Goal: Task Accomplishment & Management: Manage account settings

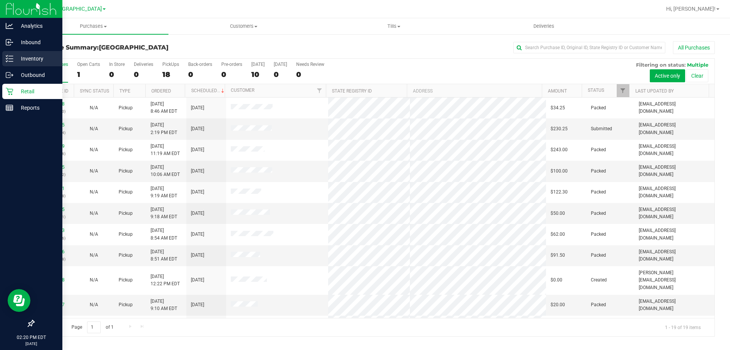
click at [9, 61] on line at bounding box center [11, 61] width 4 height 0
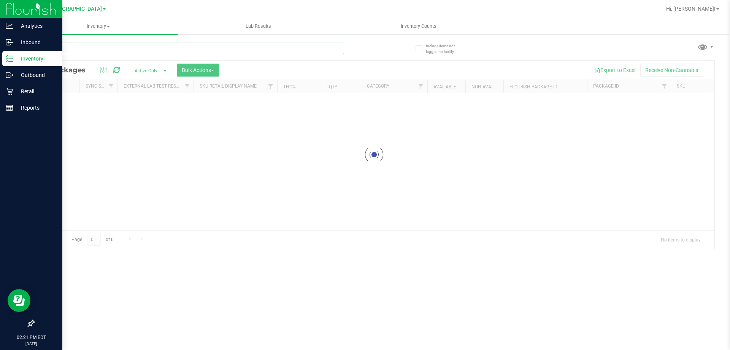
click at [116, 48] on input "text" at bounding box center [188, 48] width 311 height 11
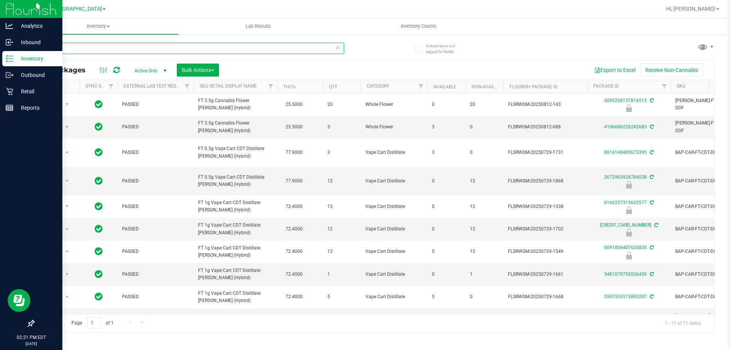
click at [164, 44] on input "DDF" at bounding box center [188, 48] width 311 height 11
type input "aml"
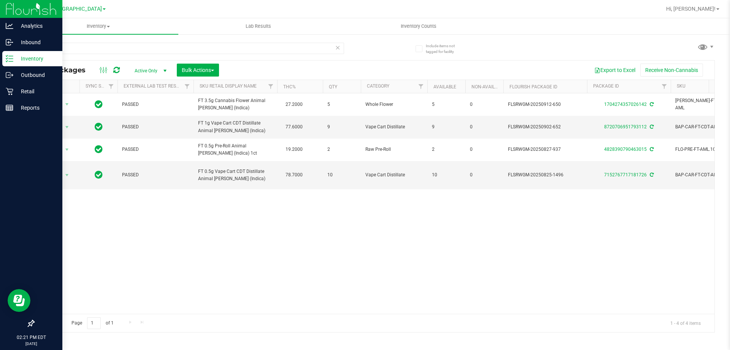
click at [340, 49] on icon at bounding box center [337, 47] width 5 height 9
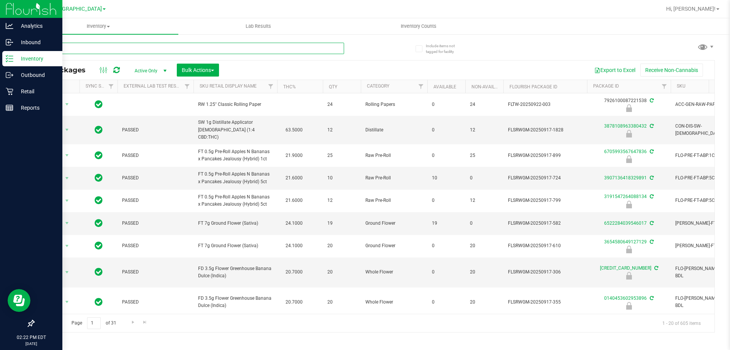
click at [127, 48] on input "text" at bounding box center [188, 48] width 311 height 11
type input "gpe"
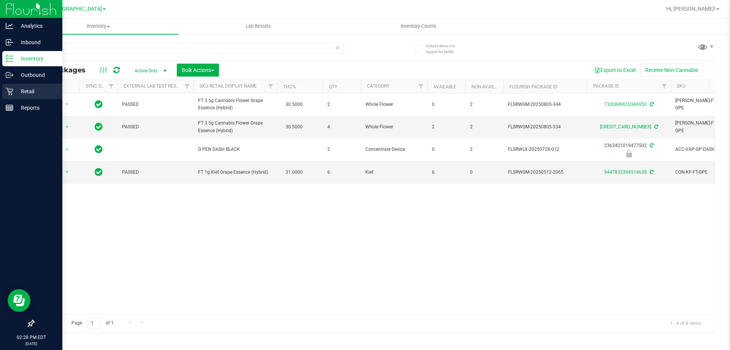
click at [8, 90] on icon at bounding box center [10, 91] width 8 height 8
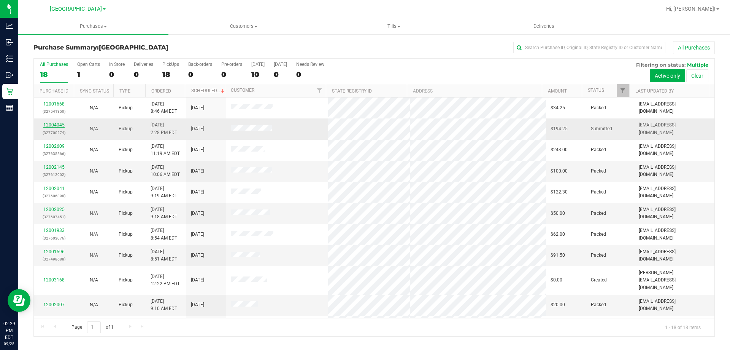
click at [59, 125] on link "12004045" at bounding box center [53, 124] width 21 height 5
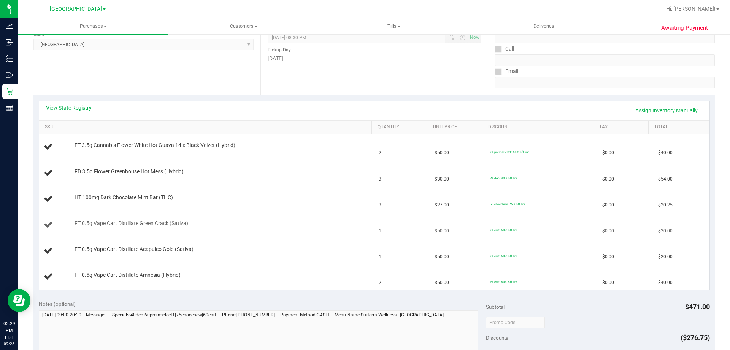
scroll to position [114, 0]
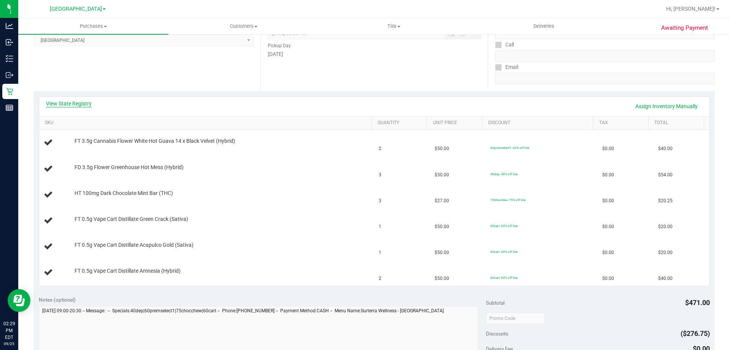
click at [64, 105] on link "View State Registry" at bounding box center [69, 104] width 46 height 8
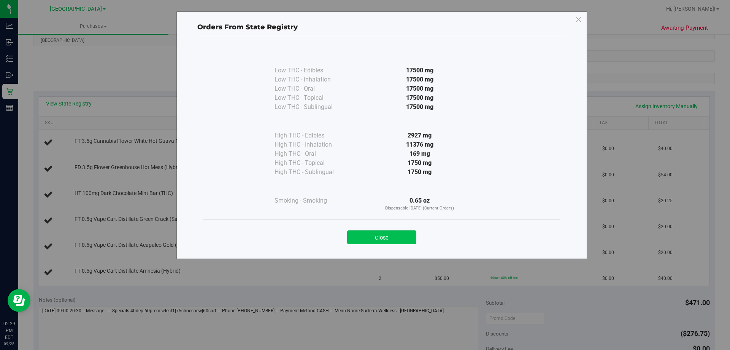
click at [357, 243] on button "Close" at bounding box center [381, 237] width 69 height 14
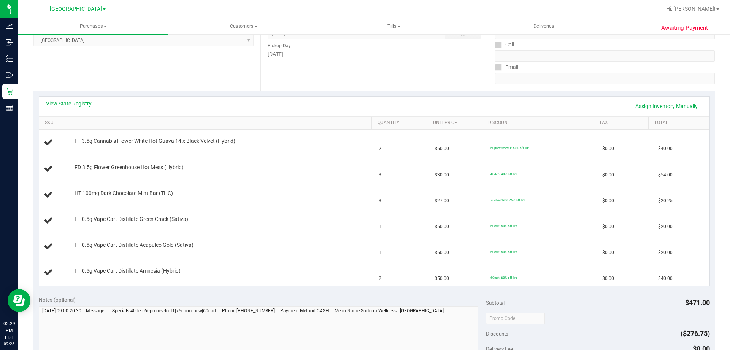
click at [65, 106] on link "View State Registry" at bounding box center [69, 104] width 46 height 8
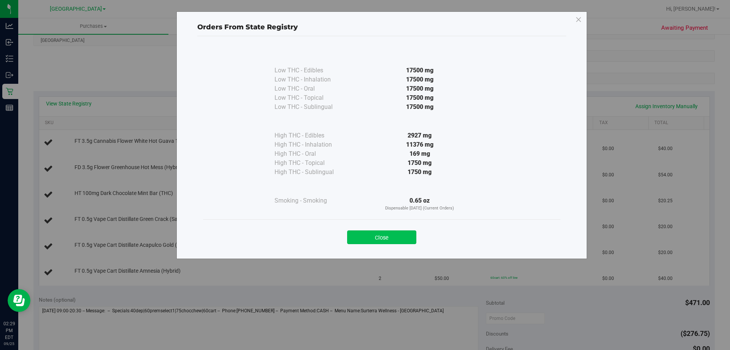
click at [393, 239] on button "Close" at bounding box center [381, 237] width 69 height 14
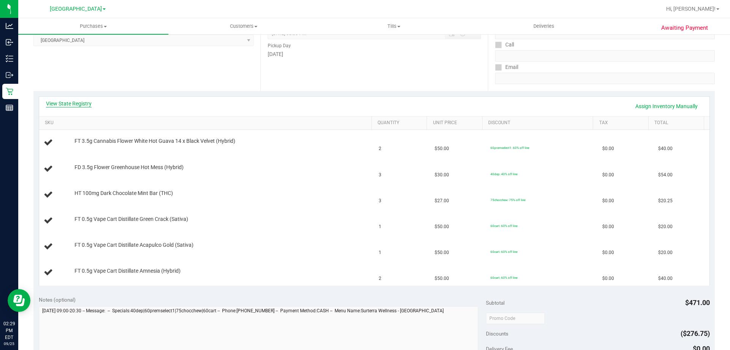
click at [88, 107] on link "View State Registry" at bounding box center [69, 104] width 46 height 8
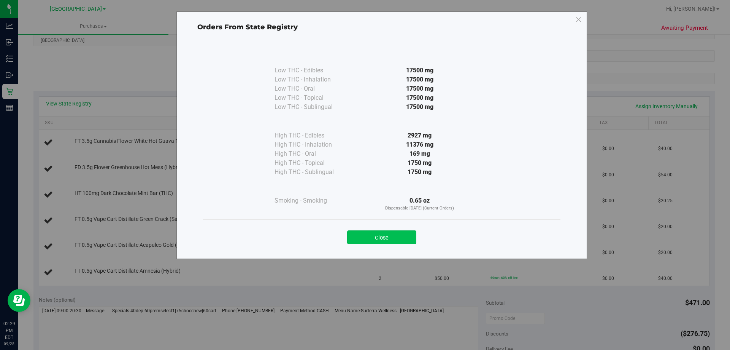
click at [394, 235] on button "Close" at bounding box center [381, 237] width 69 height 14
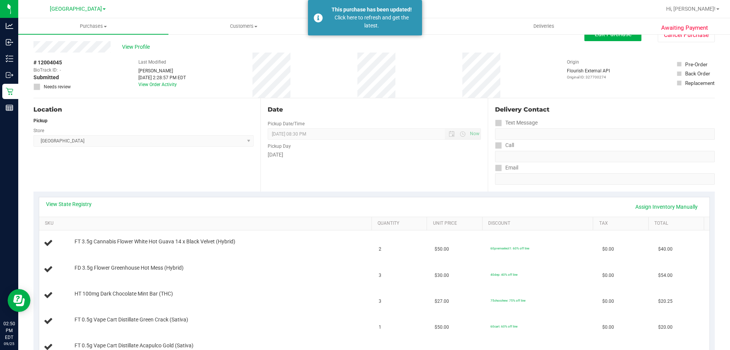
scroll to position [0, 0]
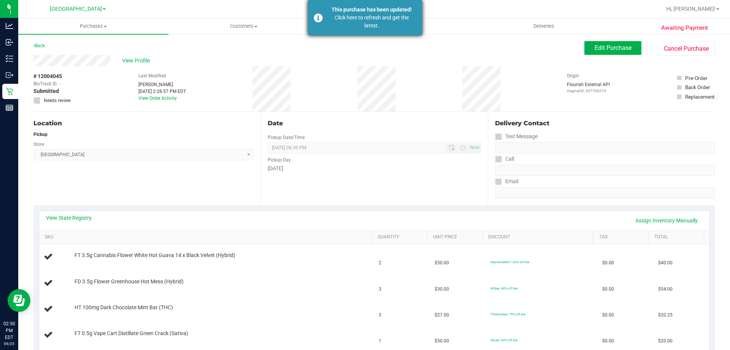
click at [378, 27] on div "Click here to refresh and get the latest." at bounding box center [371, 22] width 89 height 16
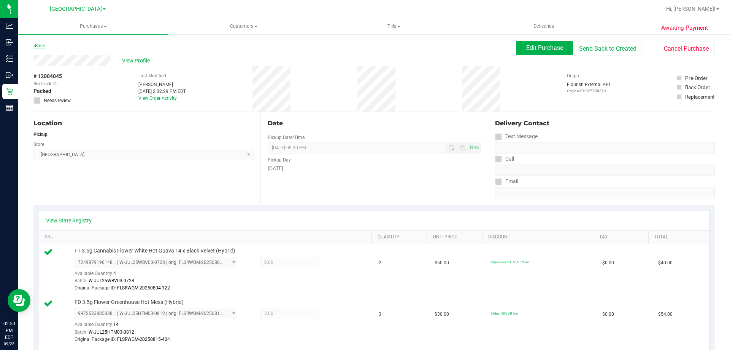
click at [41, 46] on link "Back" at bounding box center [38, 45] width 11 height 5
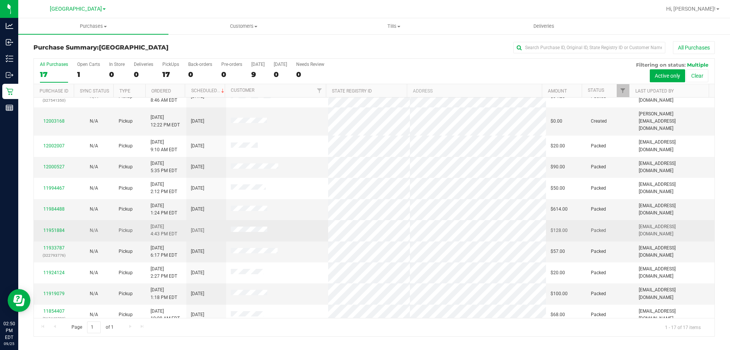
scroll to position [100, 0]
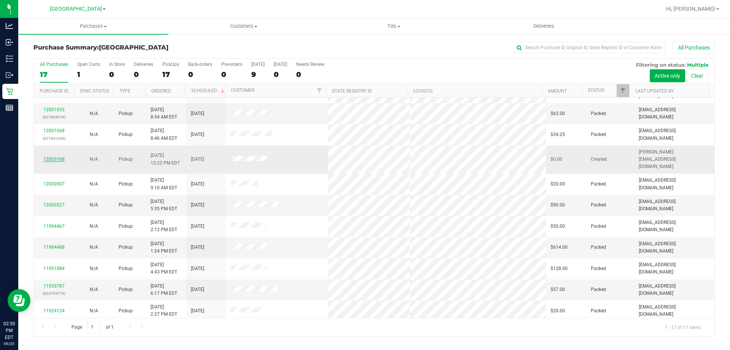
click at [50, 156] on link "12003168" at bounding box center [53, 158] width 21 height 5
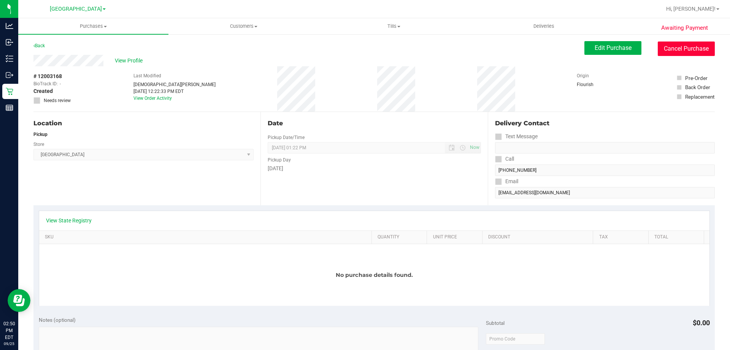
click at [675, 41] on button "Cancel Purchase" at bounding box center [686, 48] width 57 height 14
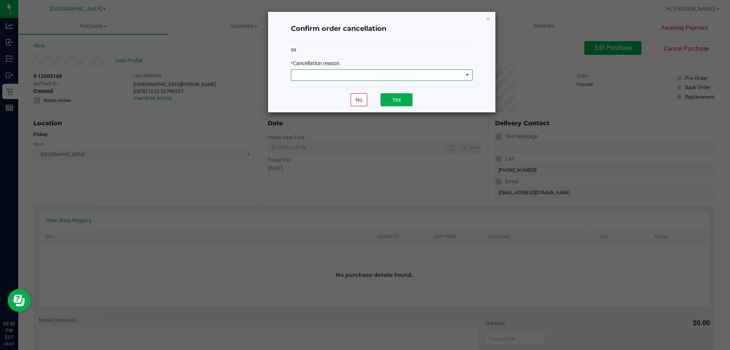
click at [427, 79] on span at bounding box center [377, 75] width 172 height 11
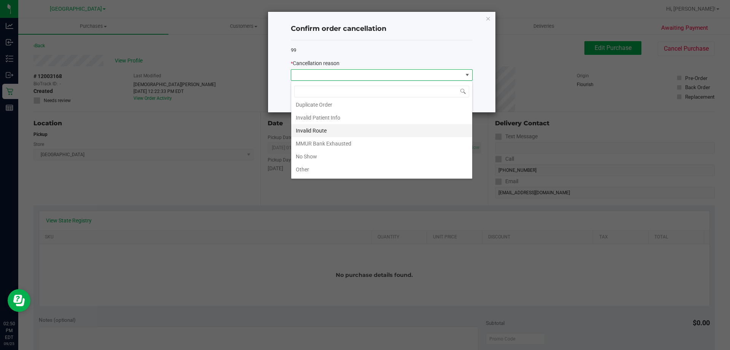
scroll to position [2, 0]
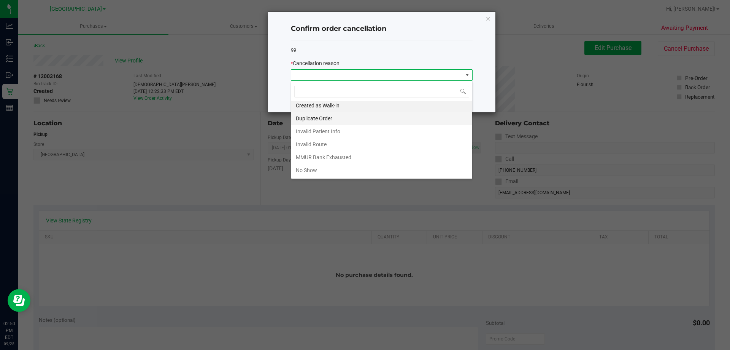
click at [336, 114] on li "Duplicate Order" at bounding box center [381, 118] width 181 height 13
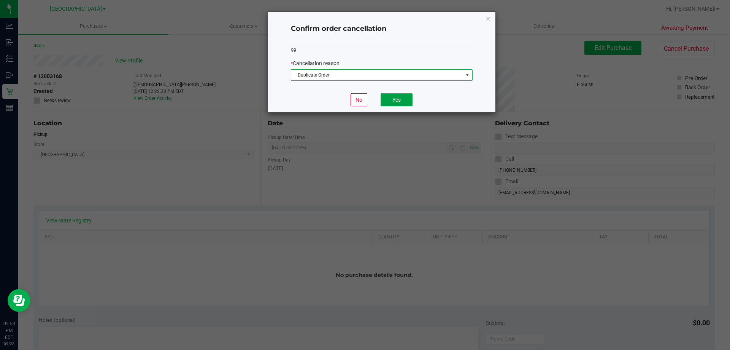
click at [398, 99] on button "Yes" at bounding box center [397, 99] width 32 height 13
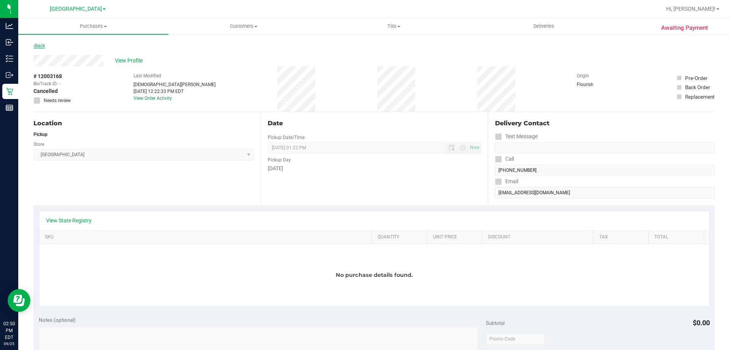
click at [40, 47] on link "Back" at bounding box center [38, 45] width 11 height 5
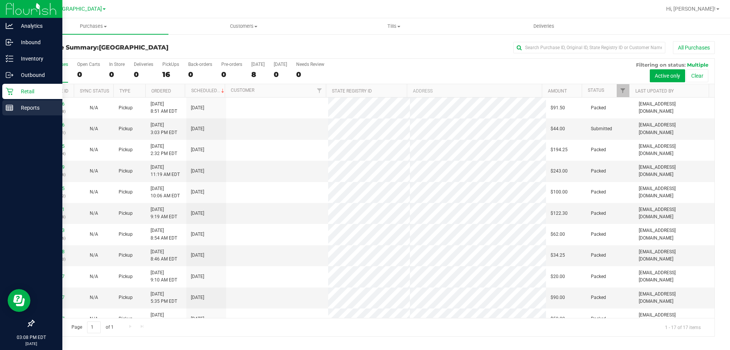
click at [28, 111] on p "Reports" at bounding box center [36, 107] width 46 height 9
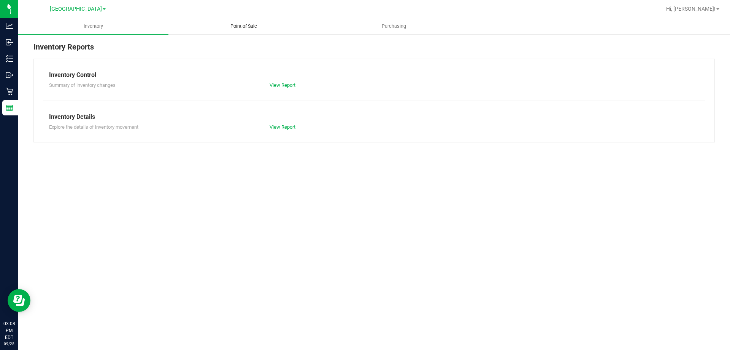
click at [229, 28] on span "Point of Sale" at bounding box center [243, 26] width 47 height 7
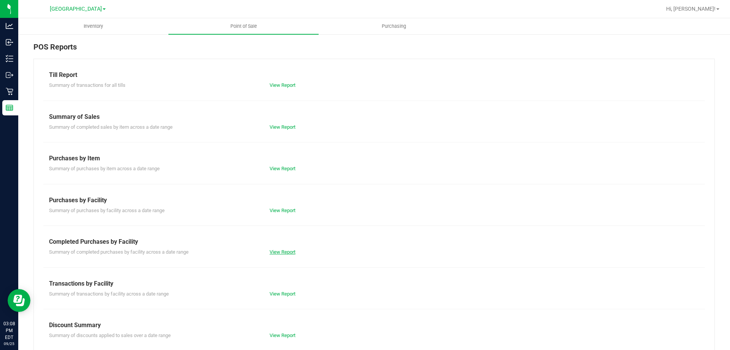
click at [272, 251] on link "View Report" at bounding box center [283, 252] width 26 height 6
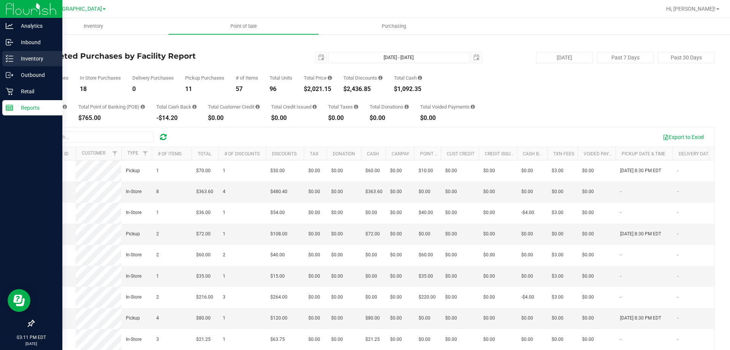
click at [12, 58] on icon at bounding box center [10, 59] width 8 height 8
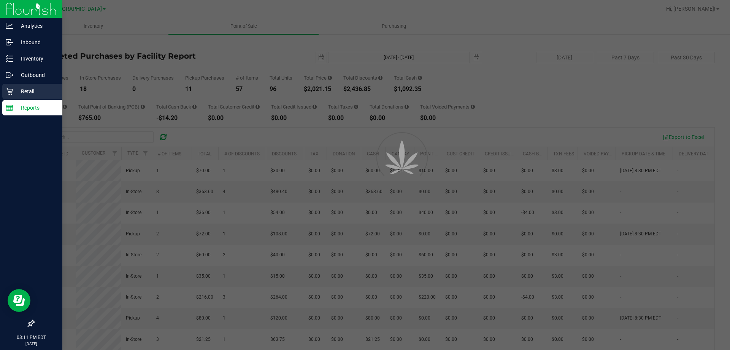
click at [23, 84] on div "Retail" at bounding box center [32, 91] width 60 height 15
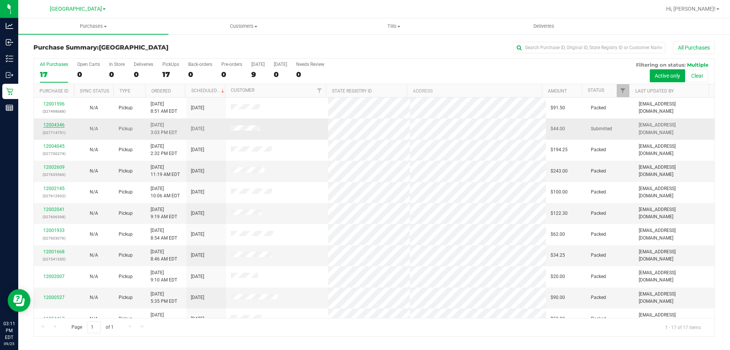
click at [56, 124] on link "12004346" at bounding box center [53, 124] width 21 height 5
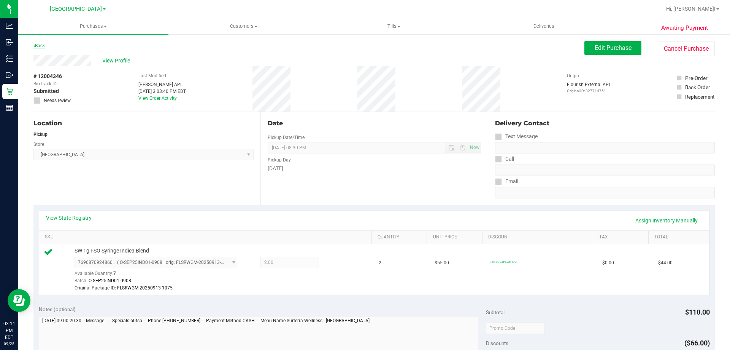
click at [40, 46] on link "Back" at bounding box center [38, 45] width 11 height 5
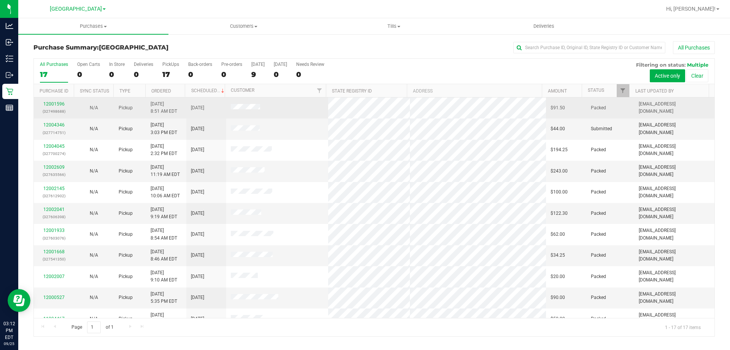
click at [60, 101] on div "12001596 (327498688)" at bounding box center [53, 107] width 31 height 14
click at [59, 104] on link "12001596" at bounding box center [53, 103] width 21 height 5
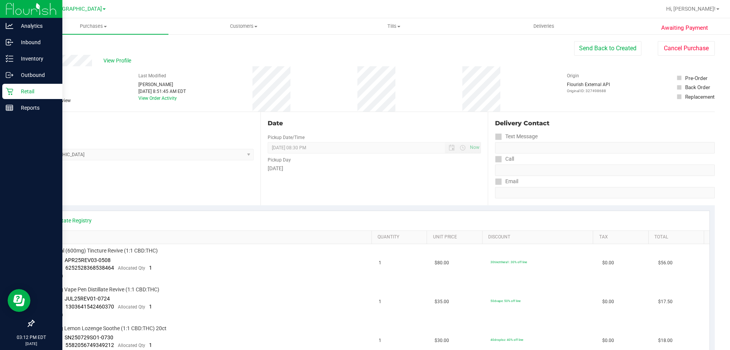
click at [14, 88] on p "Retail" at bounding box center [36, 91] width 46 height 9
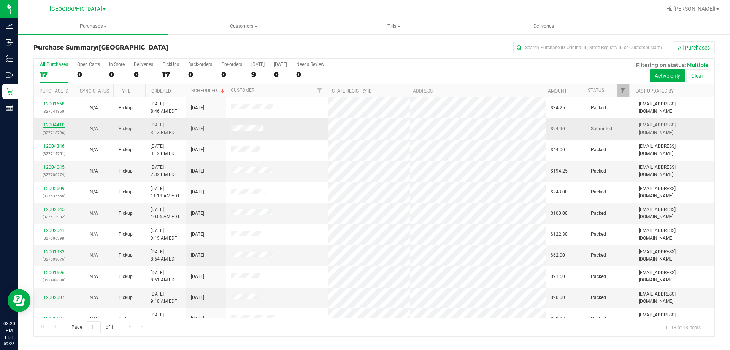
click at [54, 126] on link "12004410" at bounding box center [53, 124] width 21 height 5
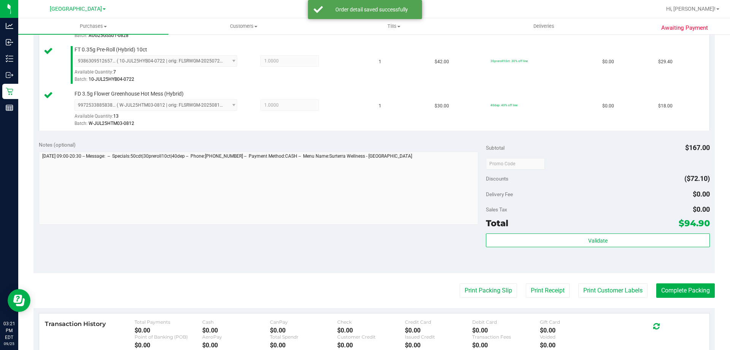
scroll to position [266, 0]
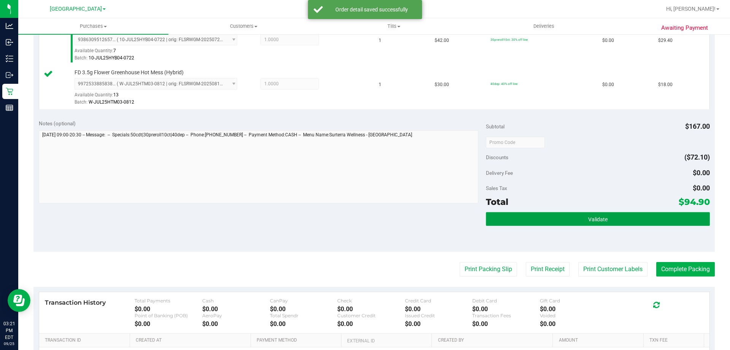
click at [549, 222] on button "Validate" at bounding box center [598, 219] width 224 height 14
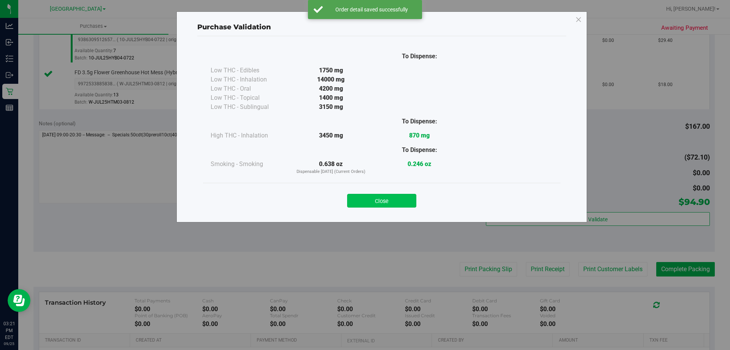
click at [410, 200] on button "Close" at bounding box center [381, 201] width 69 height 14
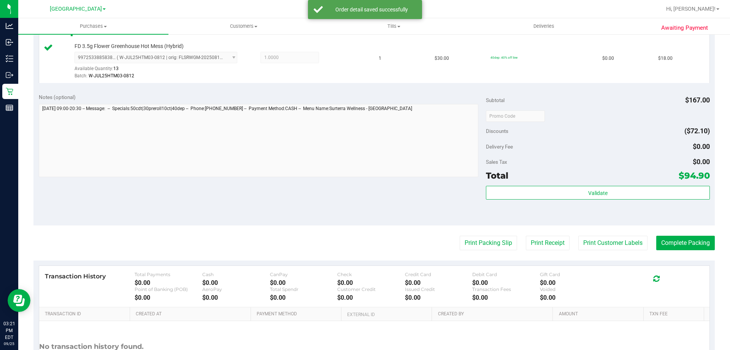
scroll to position [304, 0]
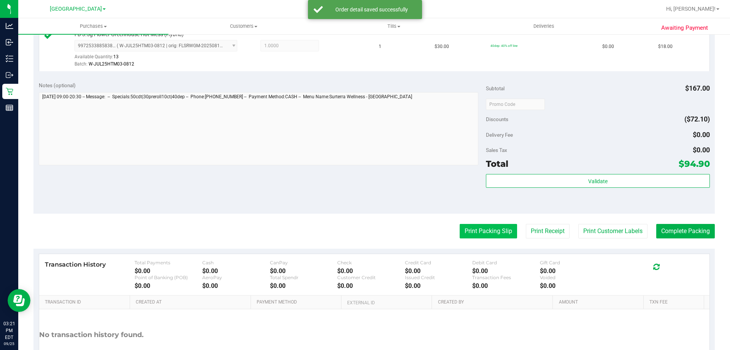
click at [486, 230] on button "Print Packing Slip" at bounding box center [488, 231] width 57 height 14
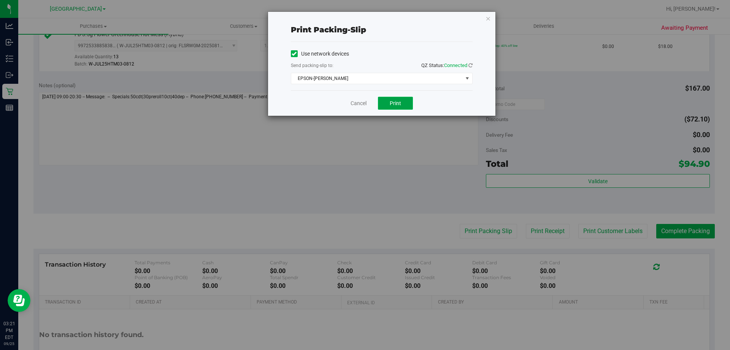
click at [404, 101] on button "Print" at bounding box center [395, 103] width 35 height 13
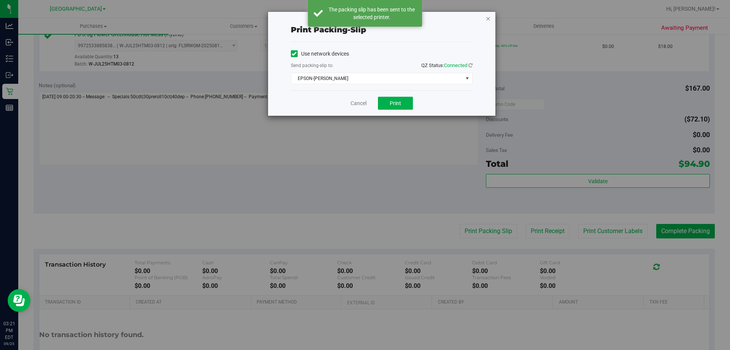
click at [489, 21] on icon "button" at bounding box center [488, 18] width 5 height 9
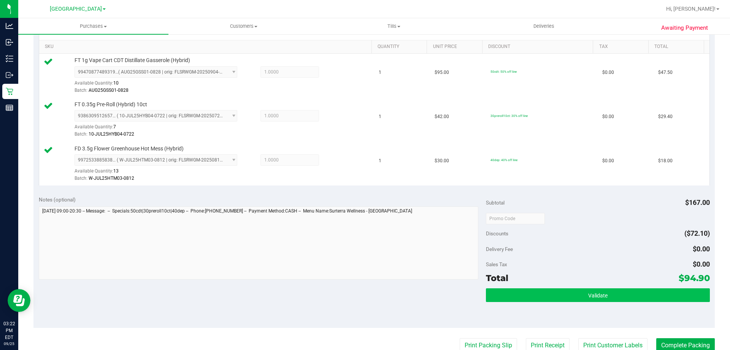
scroll to position [266, 0]
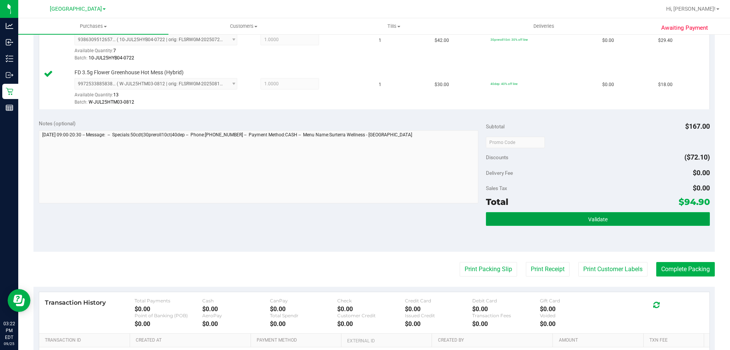
click at [559, 215] on button "Validate" at bounding box center [598, 219] width 224 height 14
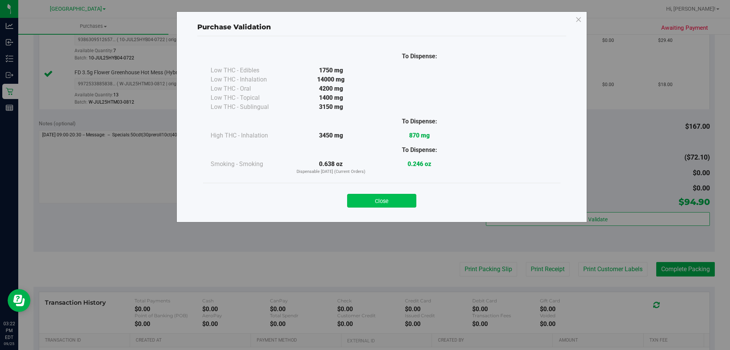
click at [380, 194] on button "Close" at bounding box center [381, 201] width 69 height 14
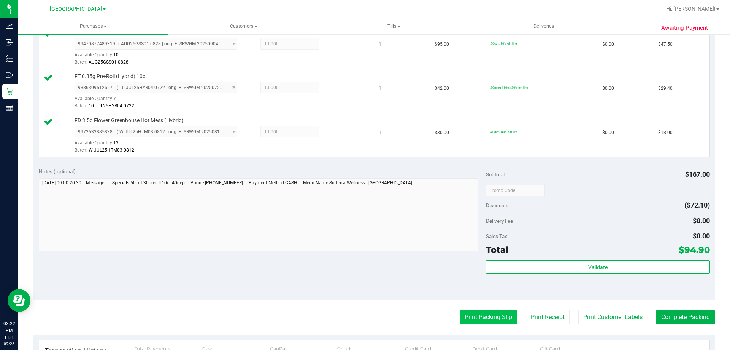
scroll to position [304, 0]
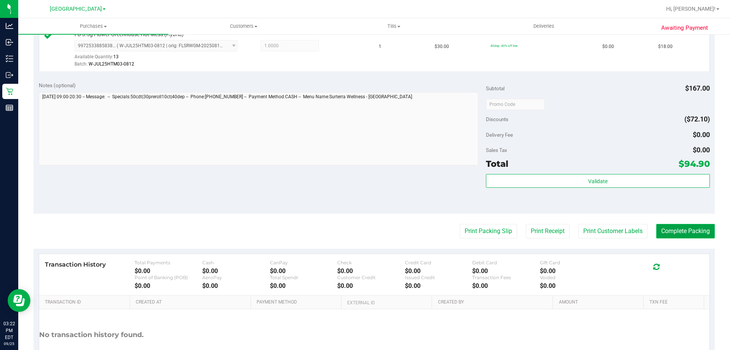
click at [678, 232] on button "Complete Packing" at bounding box center [685, 231] width 59 height 14
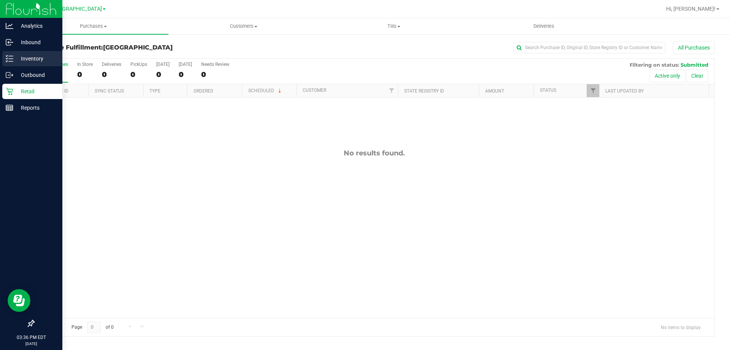
click at [5, 52] on div "Inventory" at bounding box center [32, 58] width 60 height 15
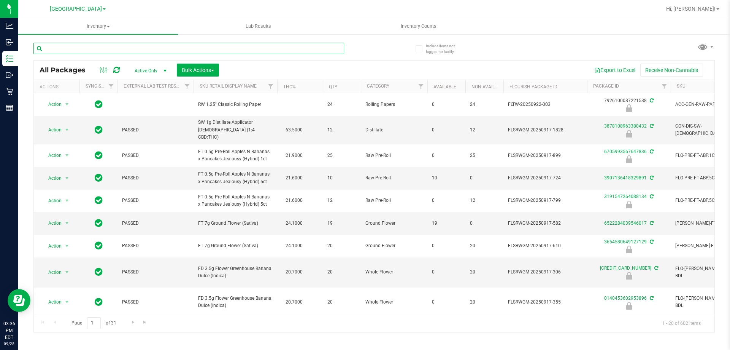
click at [68, 47] on input "text" at bounding box center [188, 48] width 311 height 11
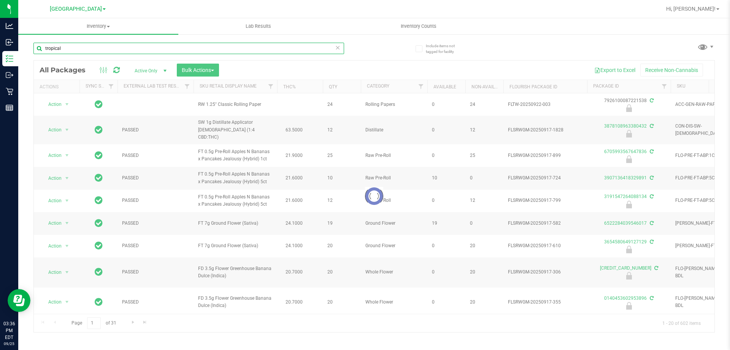
type input "tropical"
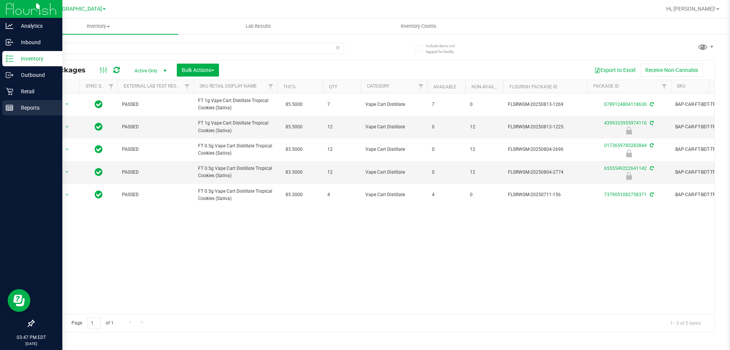
click at [21, 106] on p "Reports" at bounding box center [36, 107] width 46 height 9
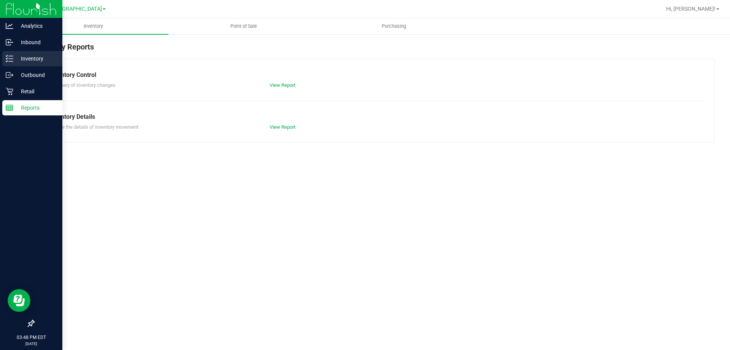
click at [30, 60] on p "Inventory" at bounding box center [36, 58] width 46 height 9
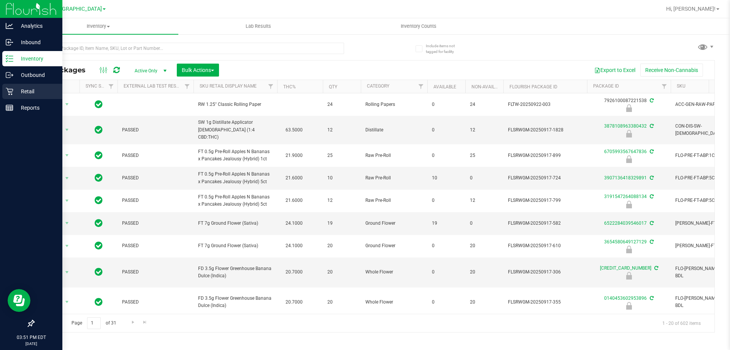
click at [31, 95] on p "Retail" at bounding box center [36, 91] width 46 height 9
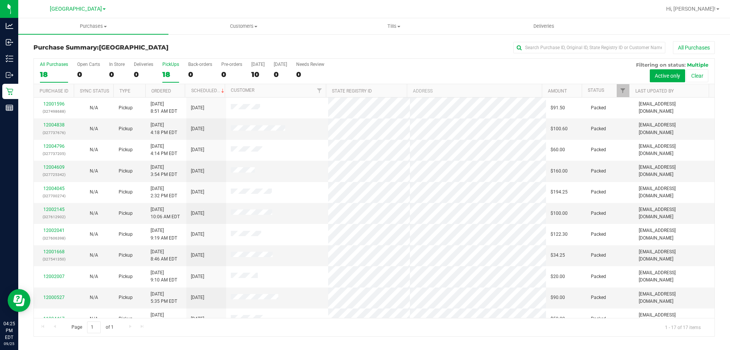
click at [170, 71] on div "18" at bounding box center [170, 74] width 17 height 9
click at [0, 0] on input "PickUps 18" at bounding box center [0, 0] width 0 height 0
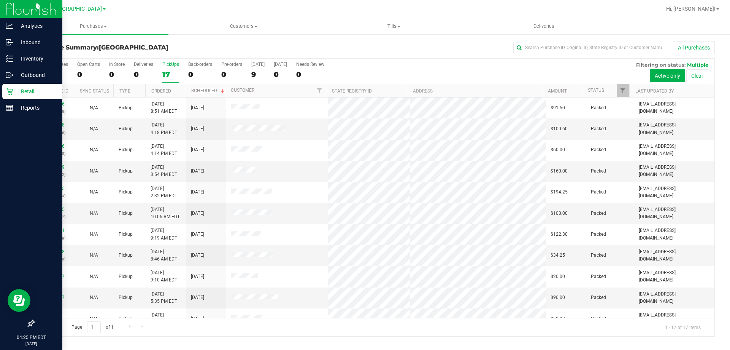
click at [10, 91] on icon at bounding box center [10, 91] width 8 height 8
click at [40, 94] on p "Retail" at bounding box center [36, 91] width 46 height 9
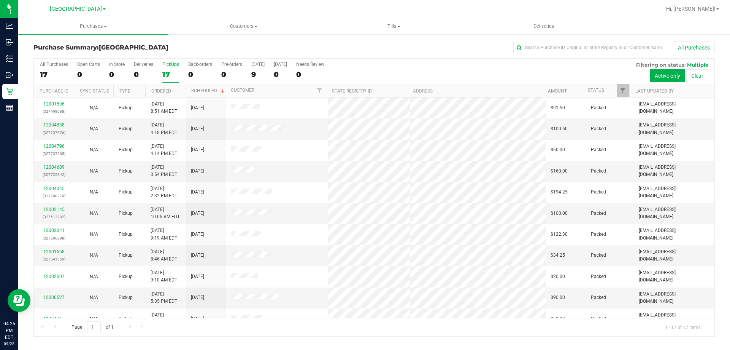
click at [169, 72] on div "17" at bounding box center [170, 74] width 17 height 9
click at [0, 0] on input "PickUps 17" at bounding box center [0, 0] width 0 height 0
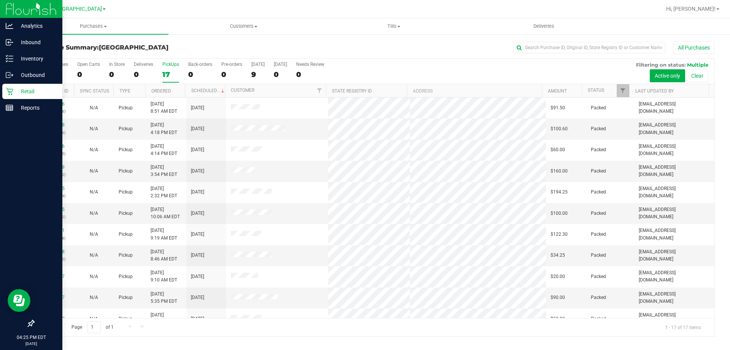
click at [16, 93] on p "Retail" at bounding box center [36, 91] width 46 height 9
click at [35, 92] on p "Retail" at bounding box center [36, 91] width 46 height 9
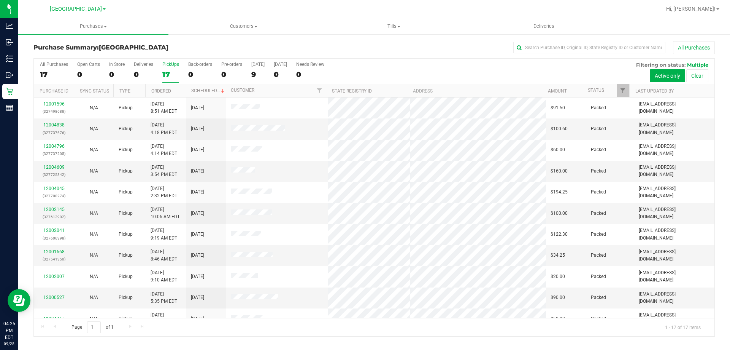
click at [167, 68] on label "PickUps 17" at bounding box center [170, 72] width 17 height 21
click at [0, 0] on input "PickUps 17" at bounding box center [0, 0] width 0 height 0
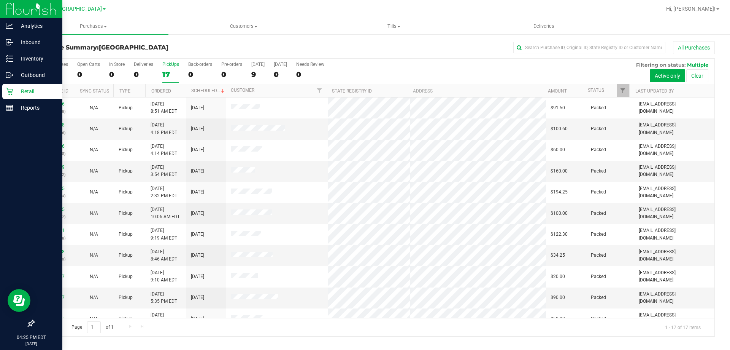
click at [12, 86] on div "Retail" at bounding box center [32, 91] width 60 height 15
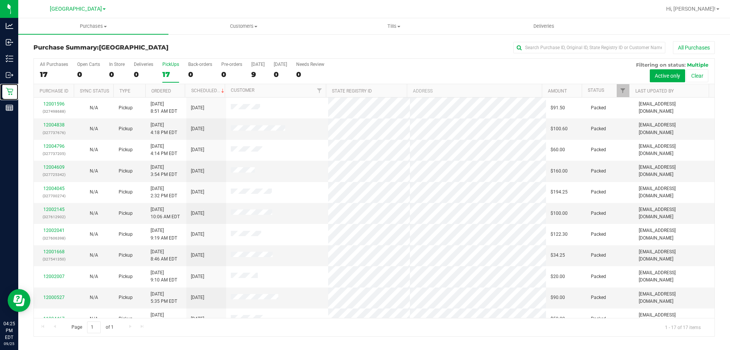
click at [167, 71] on div "17" at bounding box center [170, 74] width 17 height 9
click at [0, 0] on input "PickUps 17" at bounding box center [0, 0] width 0 height 0
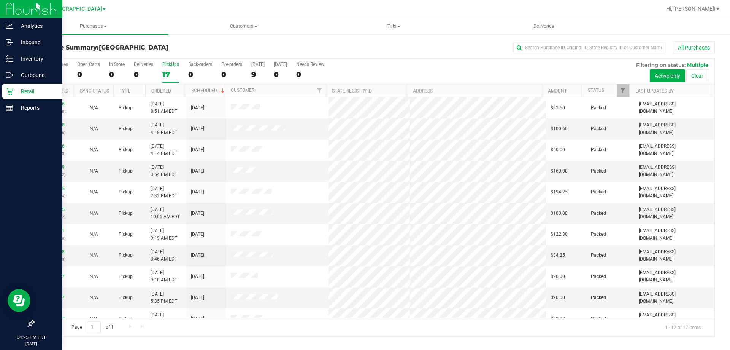
click at [16, 90] on p "Retail" at bounding box center [36, 91] width 46 height 9
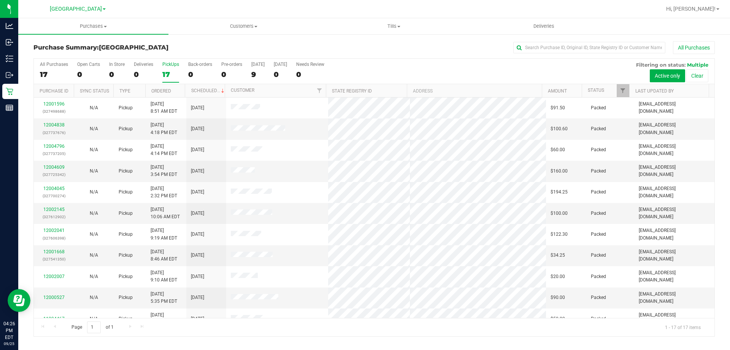
click at [165, 71] on div "17" at bounding box center [170, 74] width 17 height 9
click at [0, 0] on input "PickUps 17" at bounding box center [0, 0] width 0 height 0
click at [0, 94] on link "Retail" at bounding box center [9, 92] width 18 height 16
click at [172, 77] on div "17" at bounding box center [170, 74] width 17 height 9
click at [0, 0] on input "PickUps 17" at bounding box center [0, 0] width 0 height 0
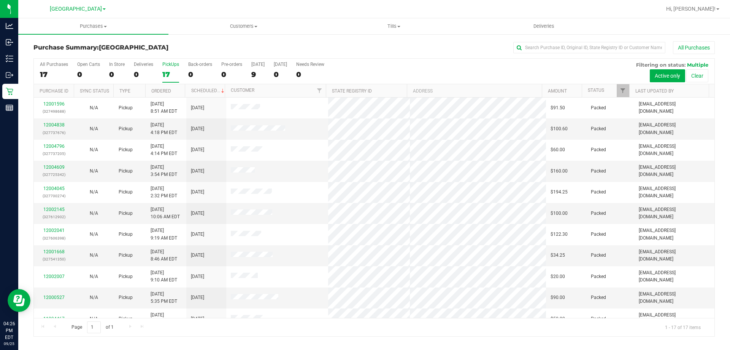
click at [164, 73] on div "17" at bounding box center [170, 74] width 17 height 9
click at [0, 0] on input "PickUps 17" at bounding box center [0, 0] width 0 height 0
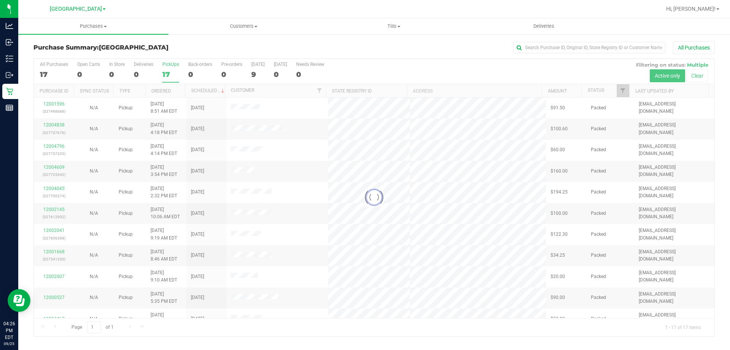
click at [2, 87] on link "Retail" at bounding box center [9, 92] width 18 height 16
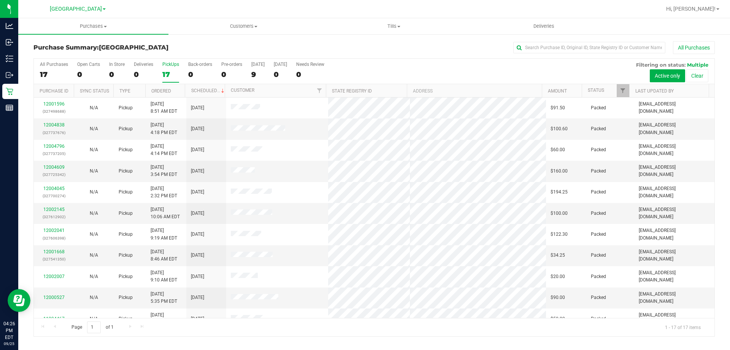
click at [169, 70] on div "17" at bounding box center [170, 74] width 17 height 9
click at [0, 0] on input "PickUps 17" at bounding box center [0, 0] width 0 height 0
click at [171, 68] on label "PickUps 17" at bounding box center [170, 72] width 17 height 21
click at [0, 0] on input "PickUps 17" at bounding box center [0, 0] width 0 height 0
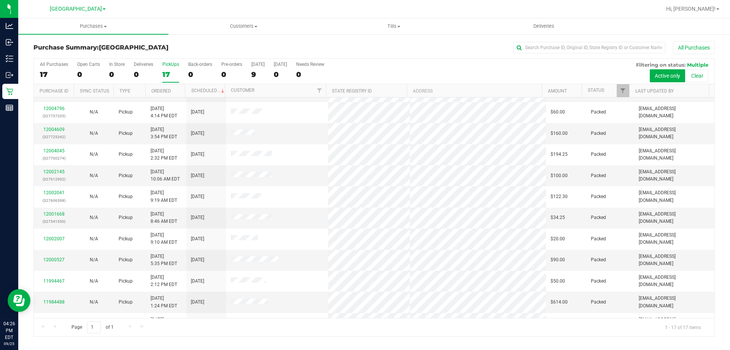
scroll to position [37, 0]
